Goal: Navigation & Orientation: Find specific page/section

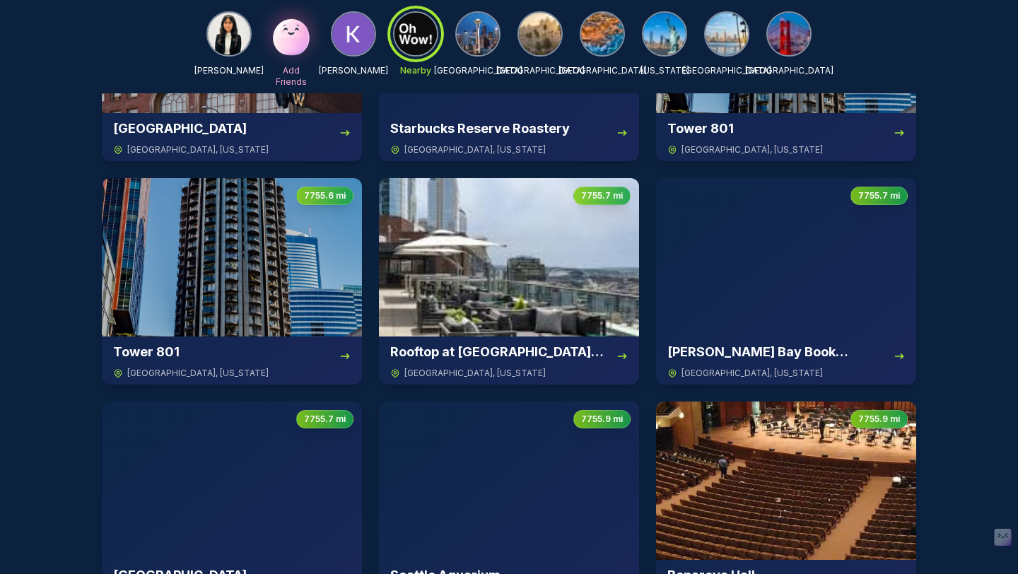
scroll to position [3468, 0]
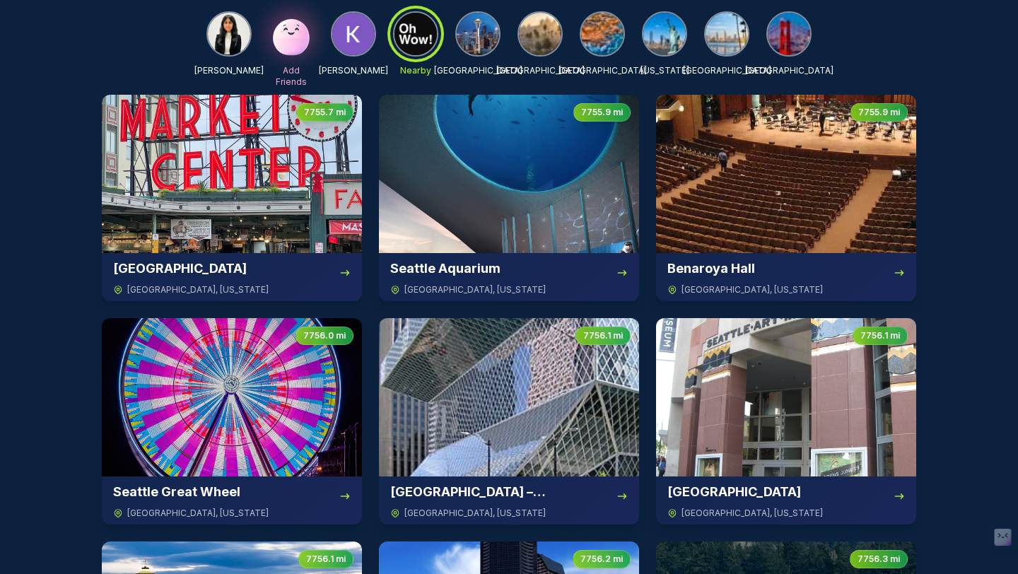
click at [464, 41] on img at bounding box center [478, 34] width 42 height 42
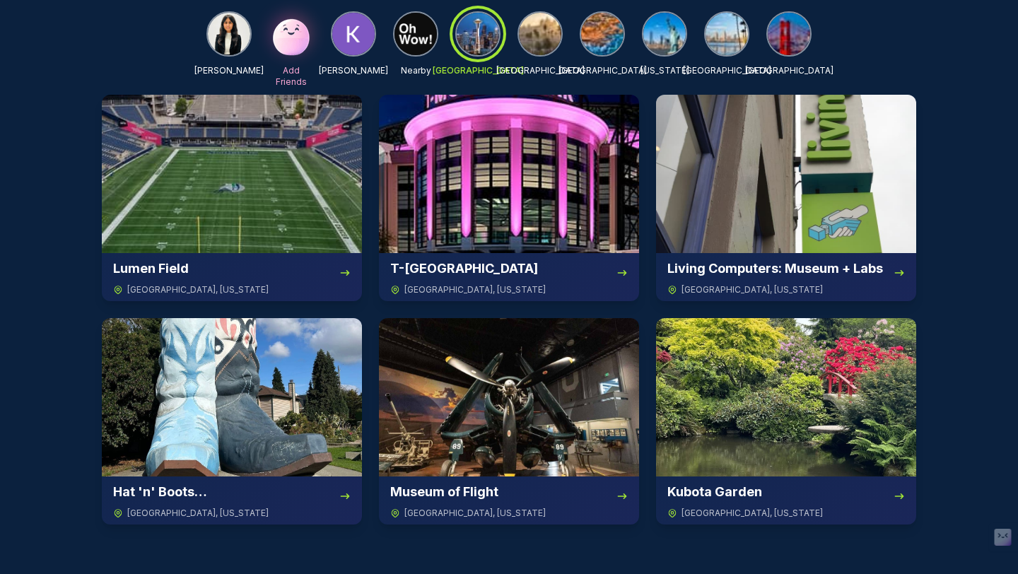
click at [368, 46] on img at bounding box center [353, 34] width 42 height 42
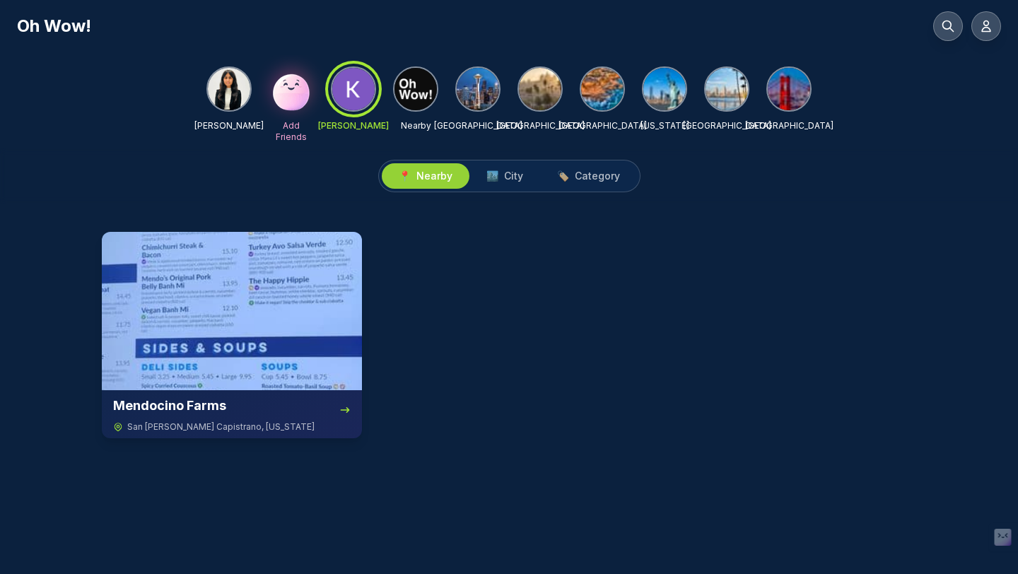
click at [480, 103] on img at bounding box center [478, 89] width 42 height 42
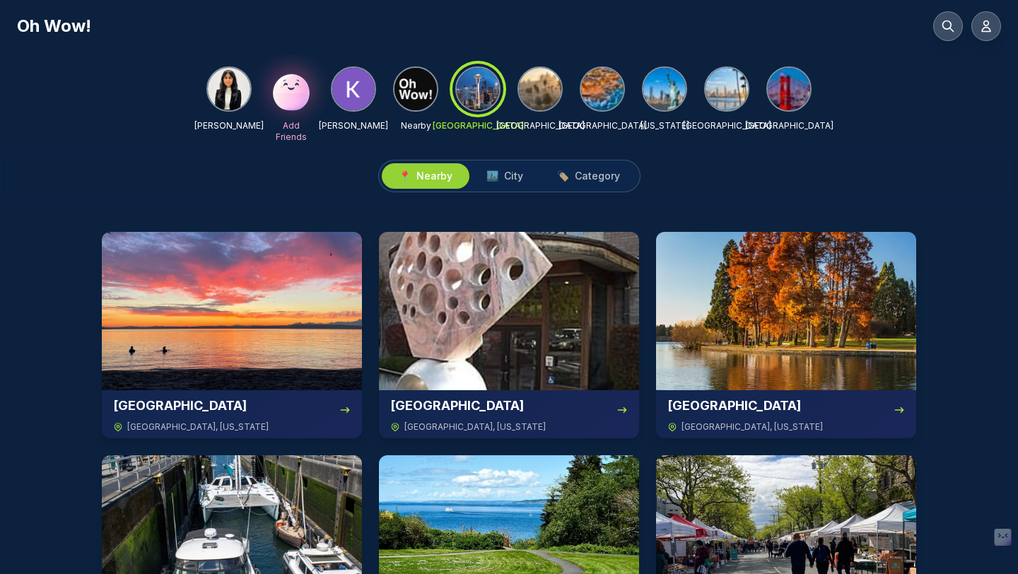
click at [508, 197] on div "📍 Nearby 🏙️ City 🏷️ Category" at bounding box center [509, 175] width 1018 height 55
click at [501, 181] on span "🏙️ City" at bounding box center [504, 176] width 37 height 14
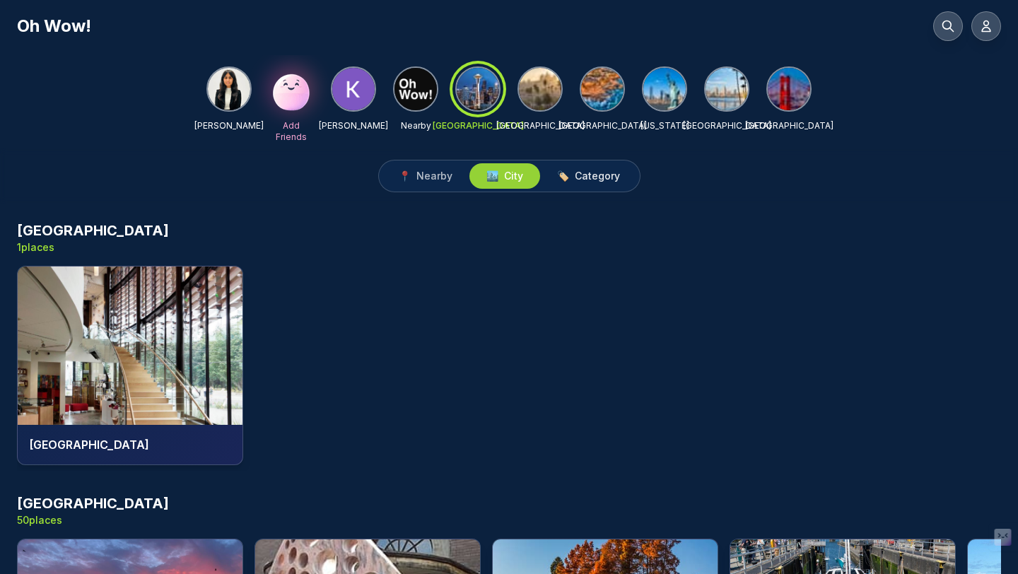
click at [568, 175] on span "🏷️ Category" at bounding box center [588, 176] width 63 height 14
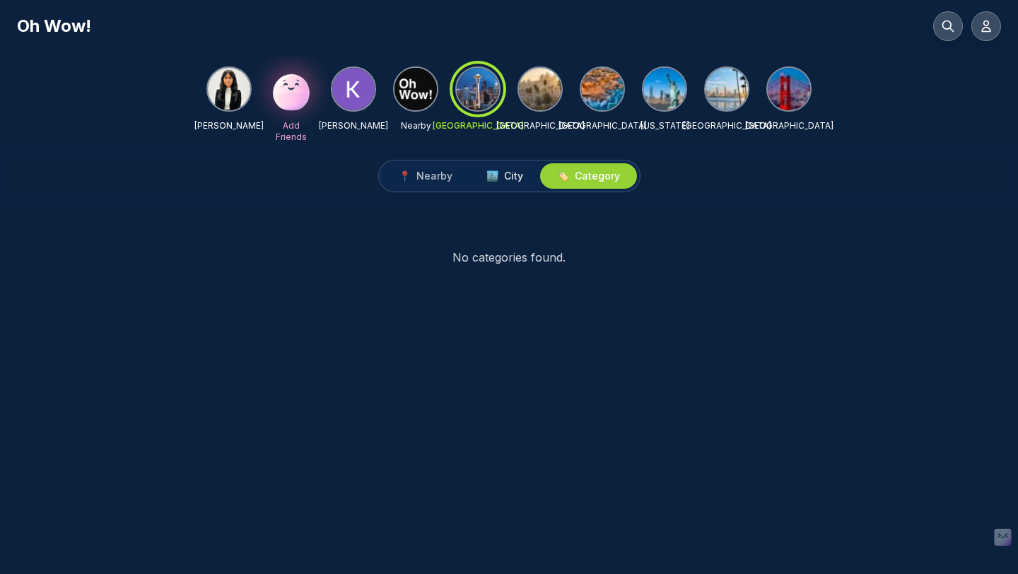
click at [504, 178] on span "City" at bounding box center [513, 176] width 19 height 14
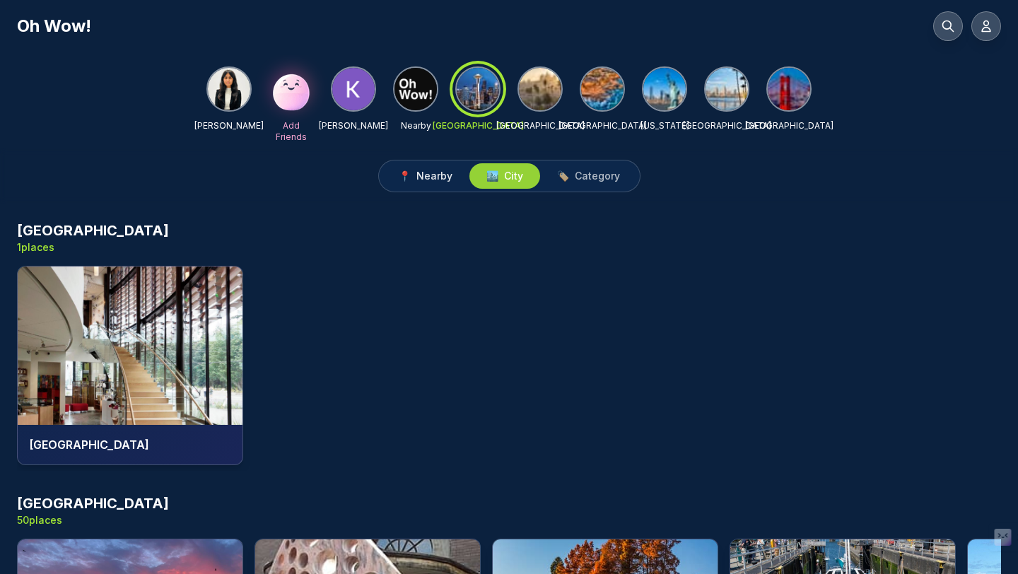
click at [437, 175] on span "Nearby" at bounding box center [434, 176] width 36 height 14
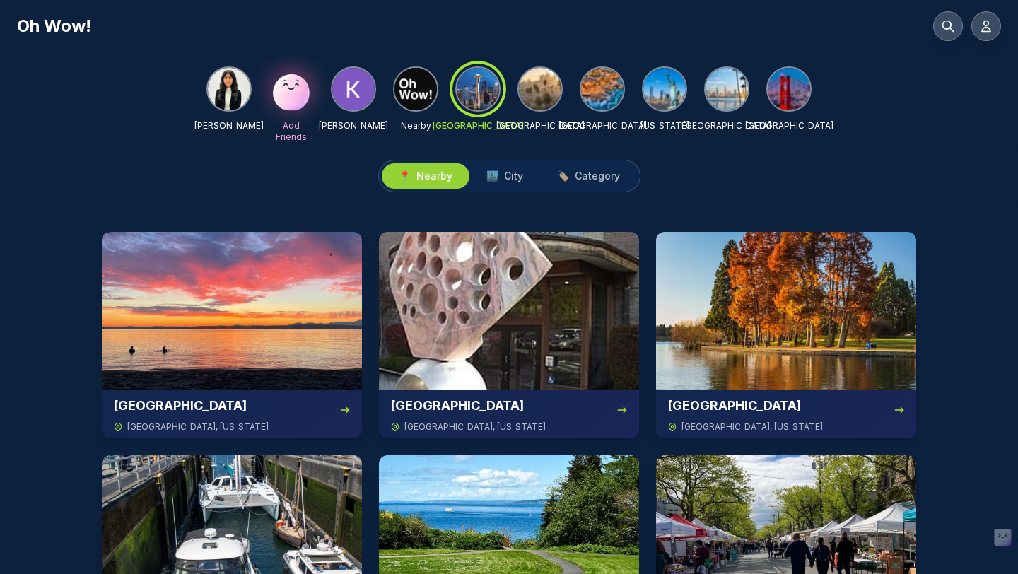
click at [532, 92] on img at bounding box center [540, 89] width 42 height 42
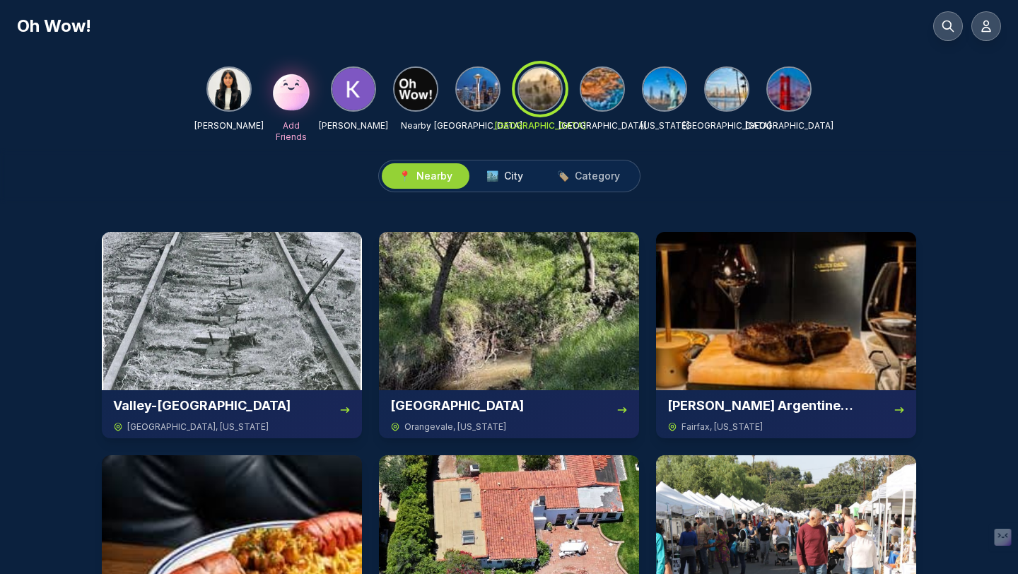
click at [522, 168] on button "🏙️ City" at bounding box center [504, 175] width 71 height 25
